Goal: Information Seeking & Learning: Learn about a topic

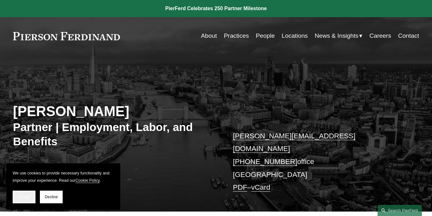
click at [30, 196] on span "Accept" at bounding box center [24, 196] width 12 height 4
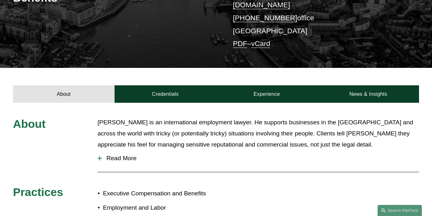
scroll to position [176, 0]
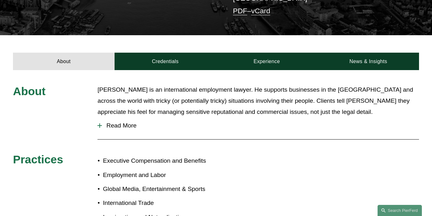
click at [134, 122] on span "Read More" at bounding box center [260, 125] width 317 height 7
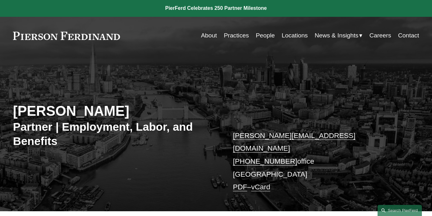
scroll to position [0, 0]
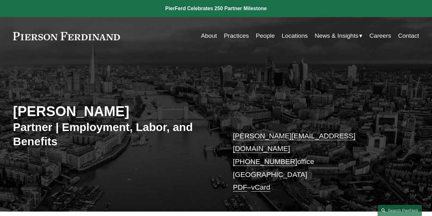
click at [71, 36] on link at bounding box center [66, 36] width 107 height 8
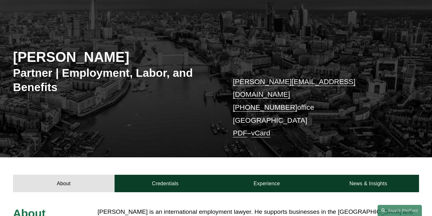
scroll to position [79, 0]
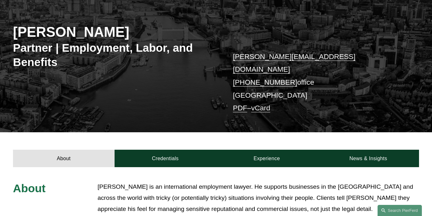
click at [186, 150] on link "Credentials" at bounding box center [166, 158] width 102 height 17
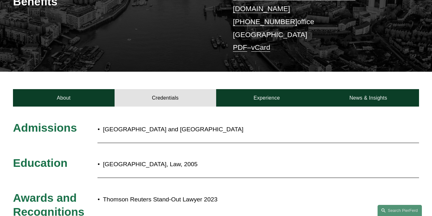
scroll to position [168, 0]
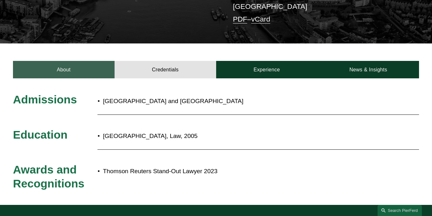
click at [51, 65] on link "About" at bounding box center [64, 69] width 102 height 17
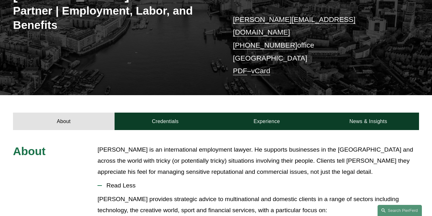
scroll to position [71, 0]
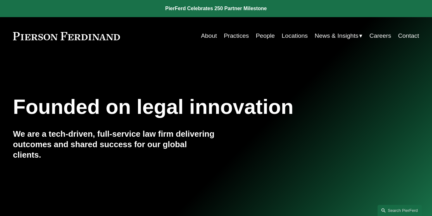
click at [239, 37] on link "Practices" at bounding box center [236, 36] width 25 height 12
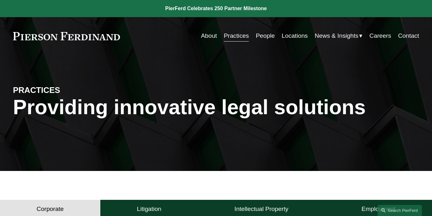
scroll to position [91, 0]
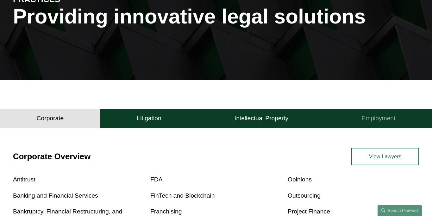
click at [396, 120] on button "Employment" at bounding box center [378, 118] width 107 height 19
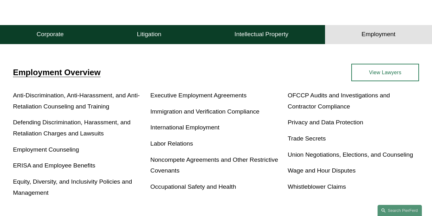
scroll to position [0, 0]
